Goal: Find specific page/section: Find specific page/section

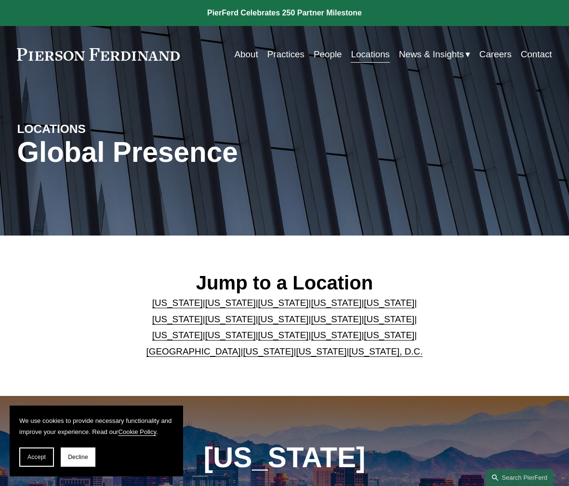
click at [364, 337] on link "Texas" at bounding box center [389, 335] width 51 height 10
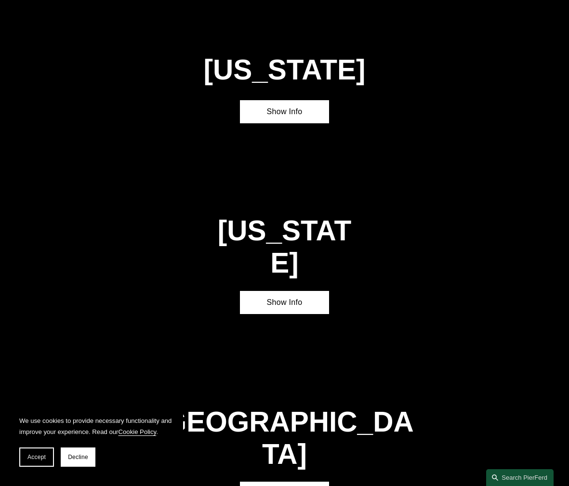
scroll to position [2682, 0]
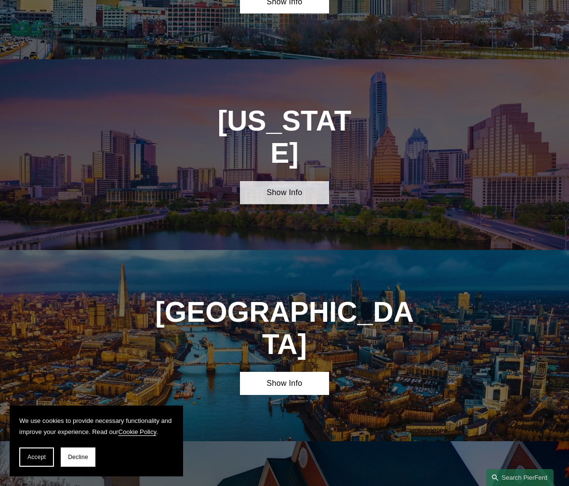
click at [303, 181] on link "Show Info" at bounding box center [284, 192] width 89 height 23
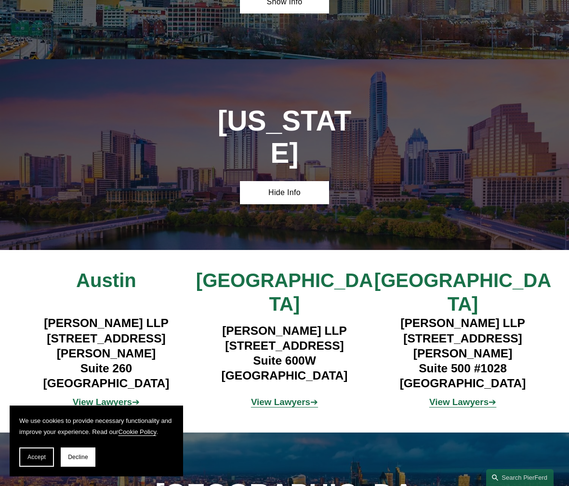
click at [297, 397] on strong "View Lawyers" at bounding box center [280, 402] width 59 height 10
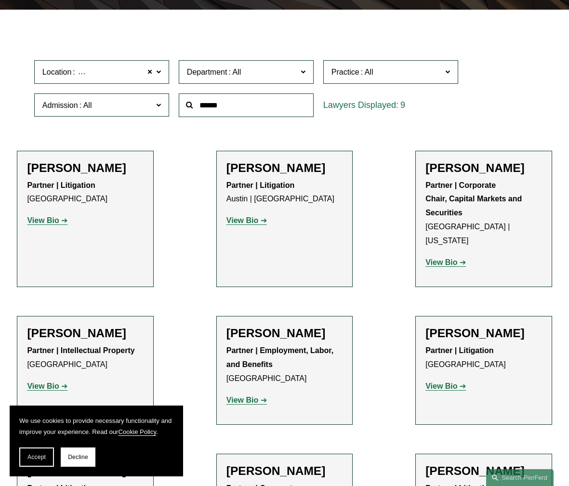
scroll to position [226, 0]
click at [237, 396] on strong "View Bio" at bounding box center [243, 400] width 32 height 8
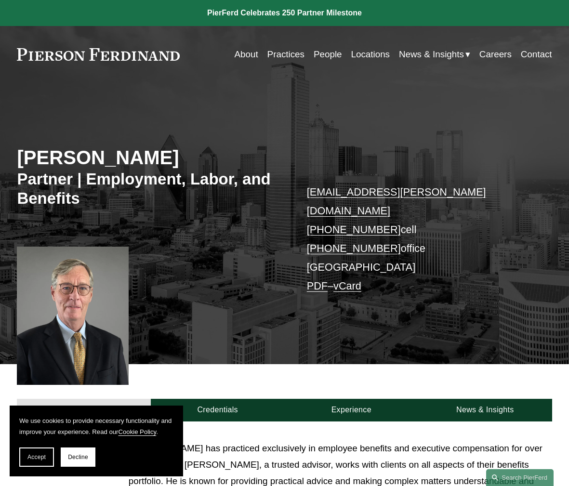
click at [247, 56] on link "About" at bounding box center [246, 54] width 24 height 18
